Goal: Task Accomplishment & Management: Use online tool/utility

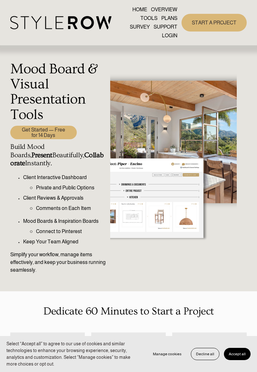
click at [228, 236] on div at bounding box center [173, 172] width 127 height 238
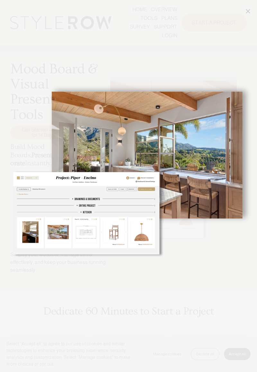
click at [246, 15] on link "Close" at bounding box center [248, 11] width 8 height 8
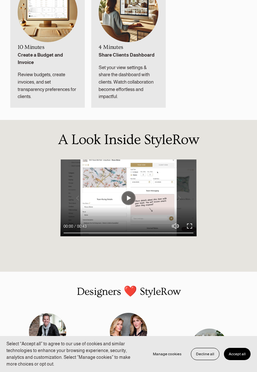
scroll to position [495, 0]
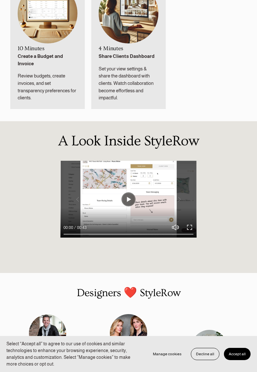
click at [209, 360] on button "Decline all" at bounding box center [205, 353] width 29 height 12
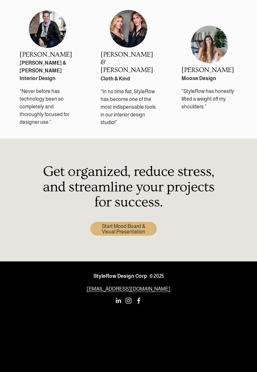
scroll to position [799, 0]
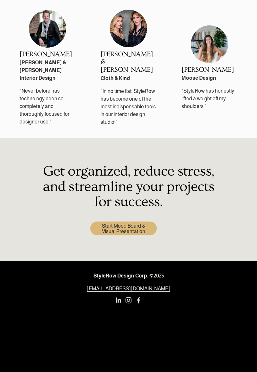
click at [132, 233] on link "Start Mood Board & Visual Presentation" at bounding box center [123, 228] width 66 height 14
